Goal: Information Seeking & Learning: Learn about a topic

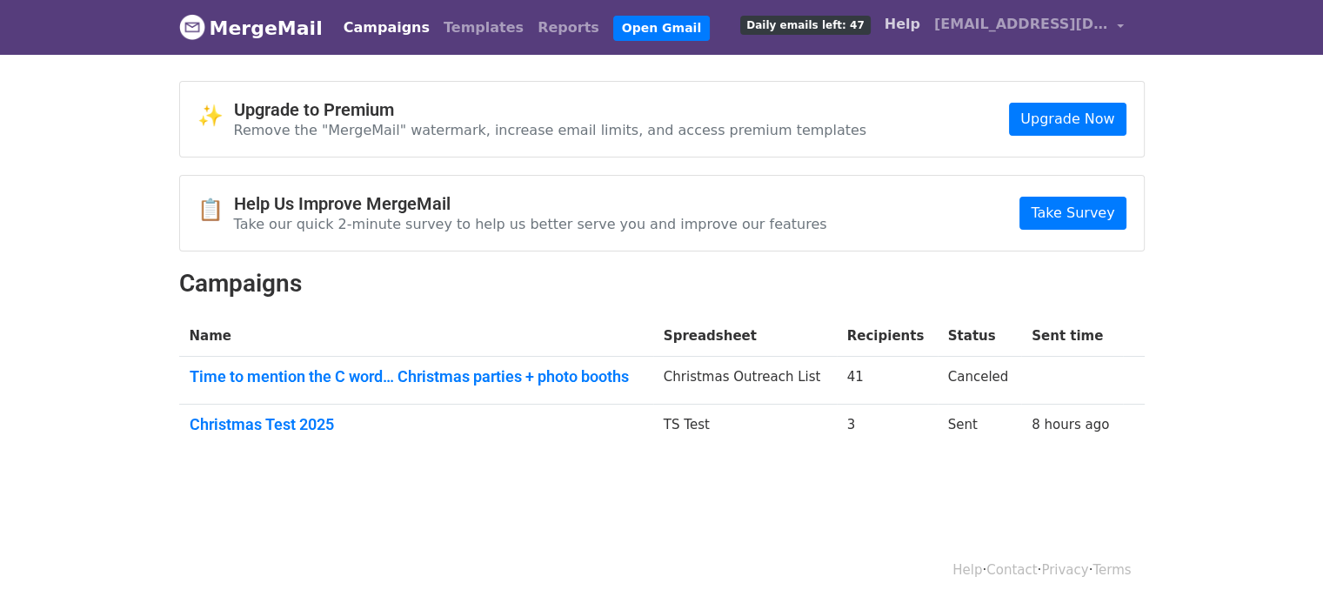
click at [908, 24] on link "Help" at bounding box center [903, 24] width 50 height 35
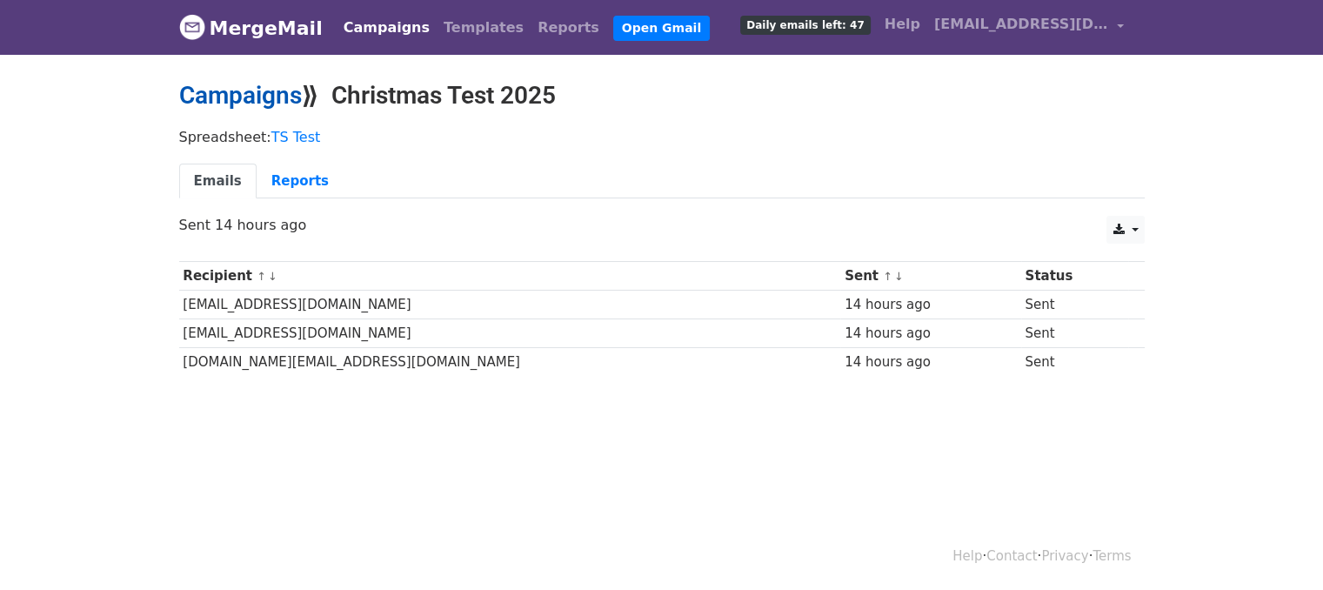
click at [254, 89] on link "Campaigns" at bounding box center [240, 95] width 123 height 29
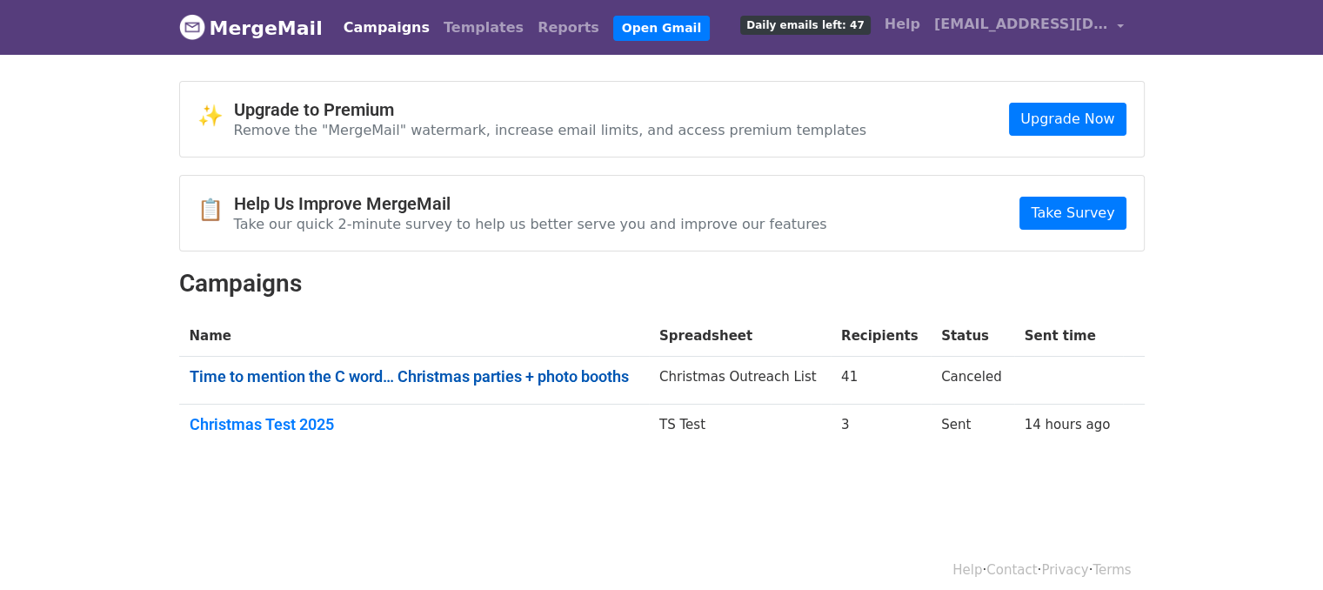
click at [481, 380] on link "Time to mention the C word… Christmas parties + photo booths" at bounding box center [414, 376] width 449 height 19
